Goal: Transaction & Acquisition: Book appointment/travel/reservation

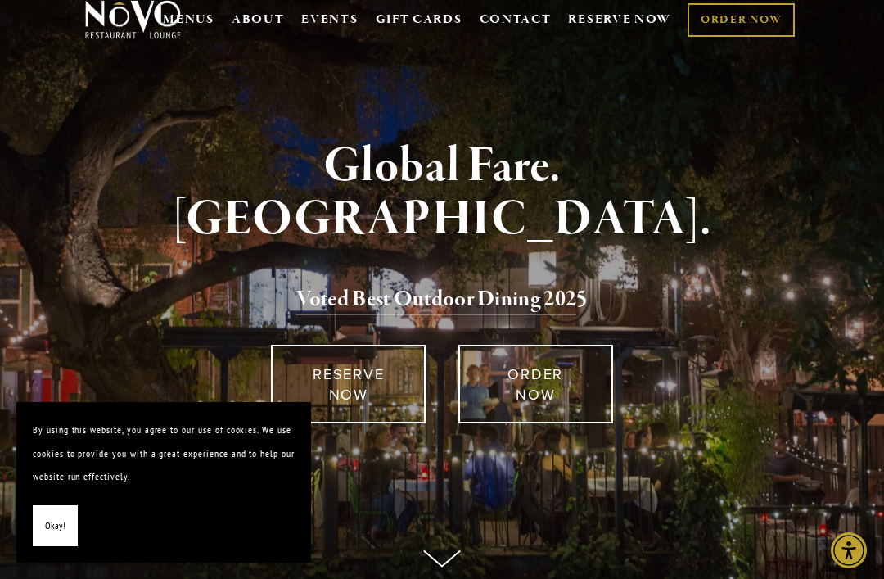
scroll to position [40, 0]
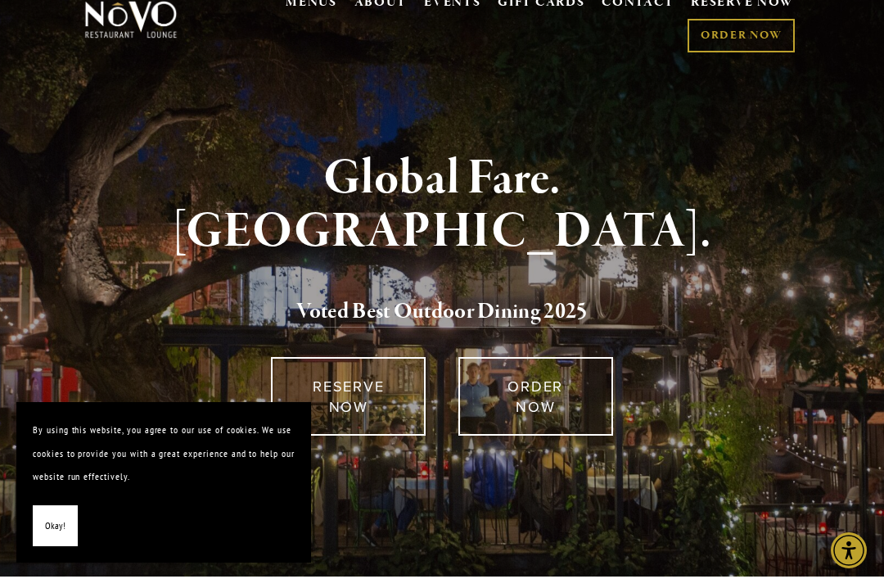
click at [61, 538] on span "Okay!" at bounding box center [55, 526] width 20 height 24
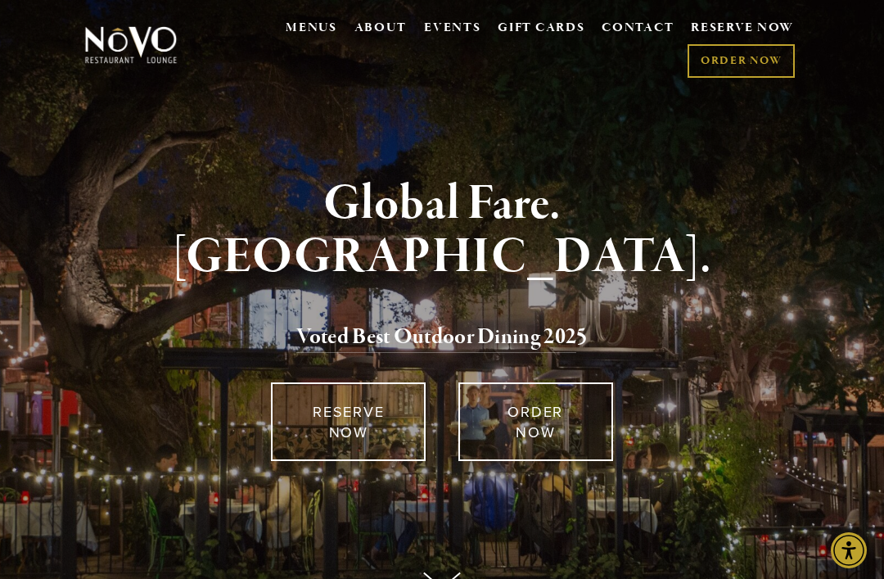
scroll to position [16, 0]
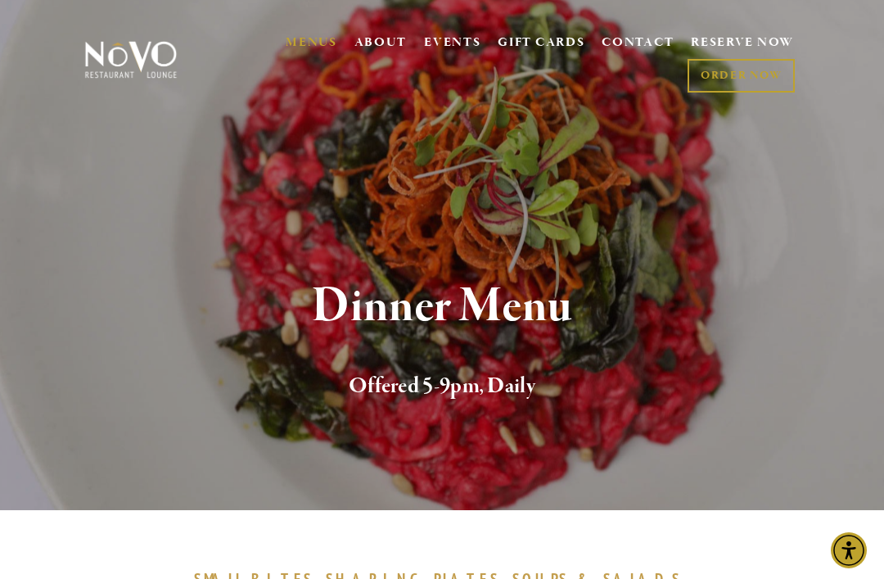
click at [748, 41] on link "RESERVE NOW" at bounding box center [742, 43] width 103 height 31
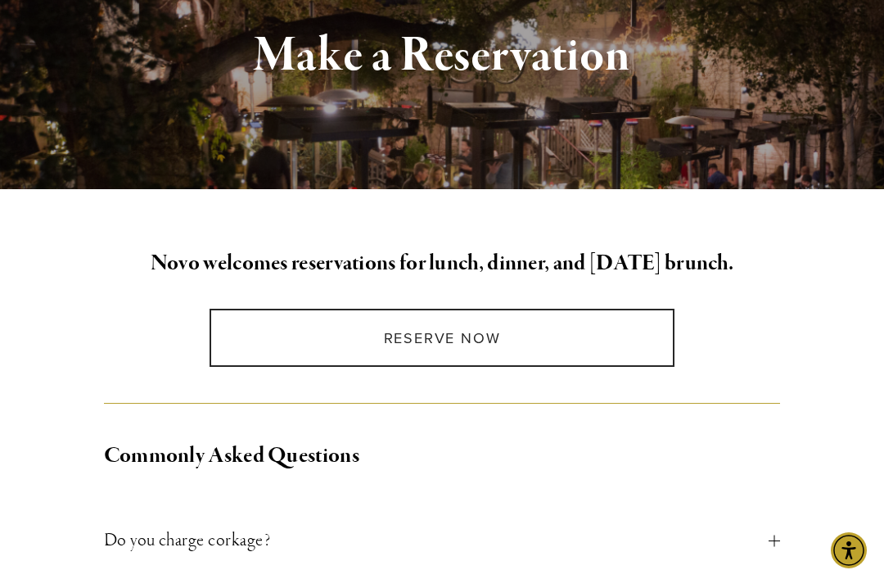
scroll to position [225, 0]
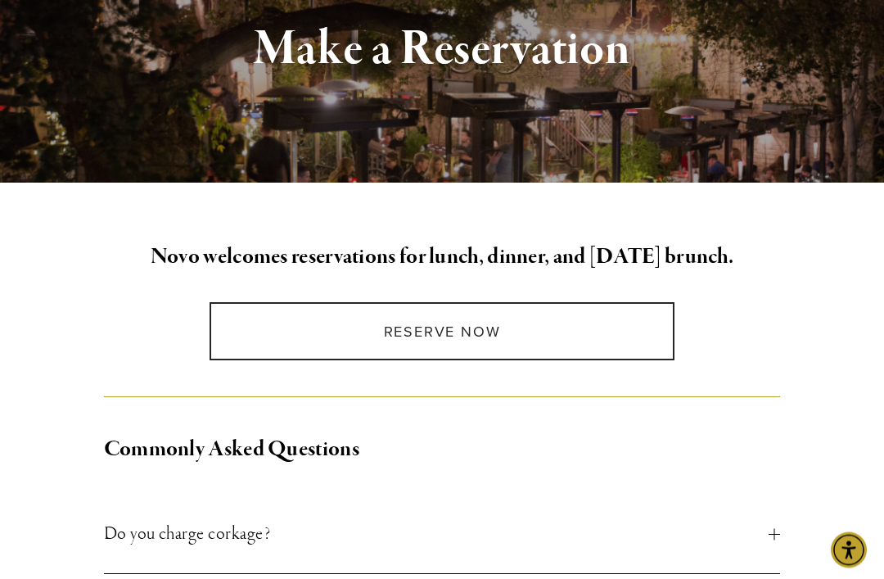
click at [484, 325] on link "Reserve Now" at bounding box center [442, 332] width 465 height 58
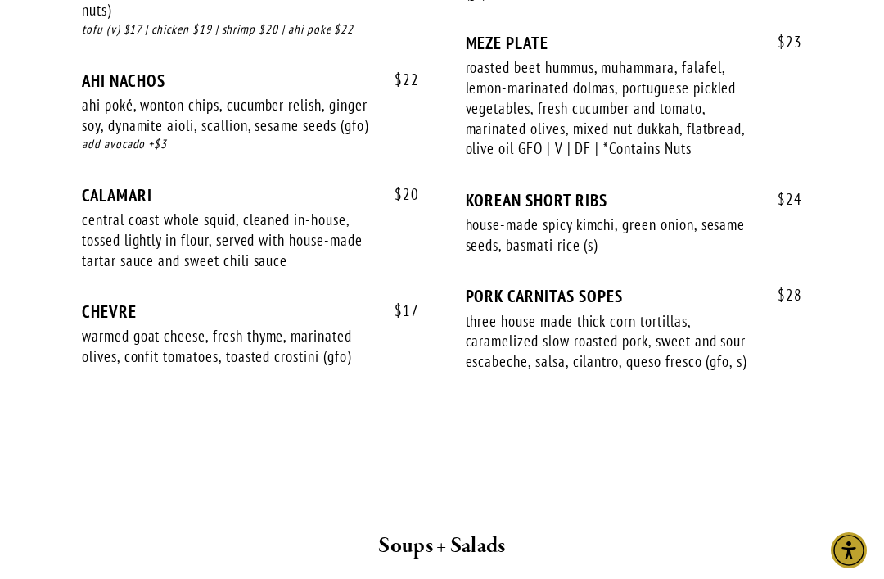
scroll to position [1524, 0]
